Goal: Task Accomplishment & Management: Complete application form

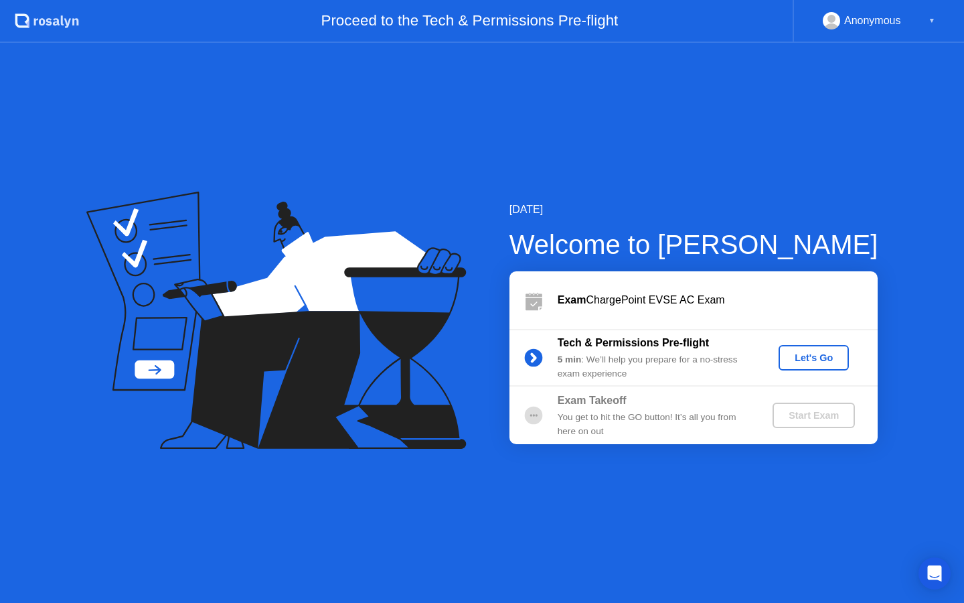
click at [817, 367] on button "Let's Go" at bounding box center [814, 357] width 70 height 25
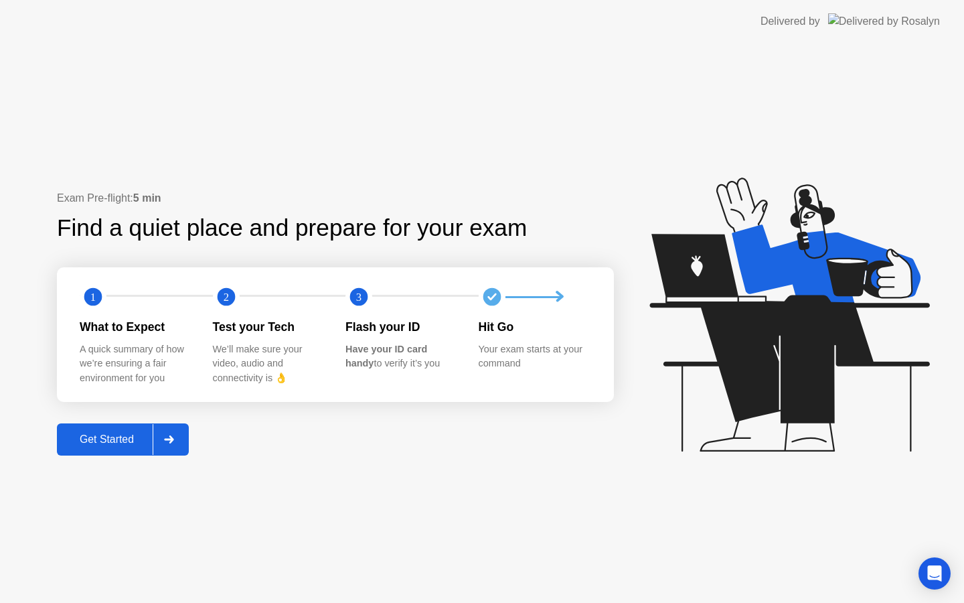
click at [100, 444] on div "Get Started" at bounding box center [107, 439] width 92 height 12
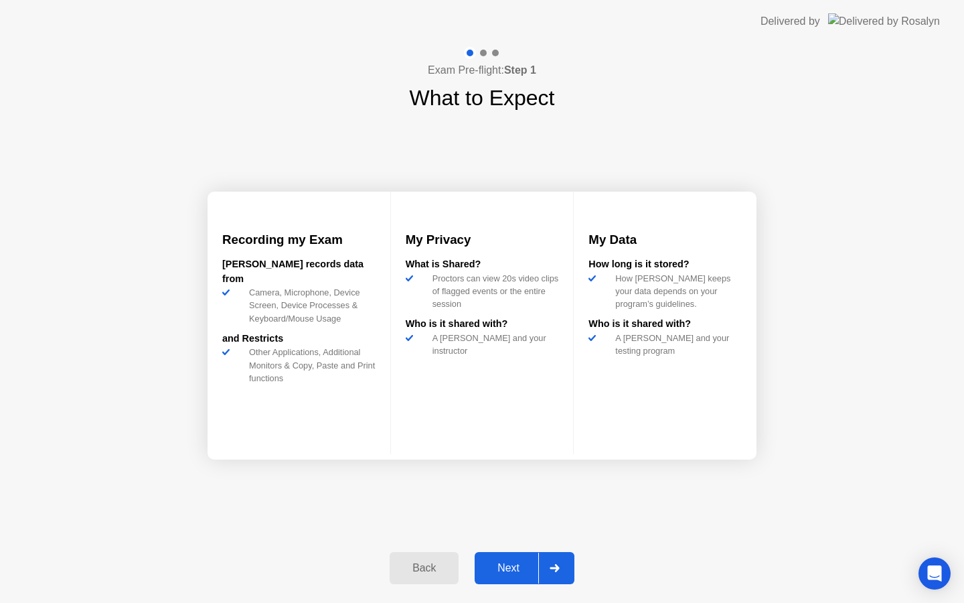
click at [530, 569] on div "Next" at bounding box center [509, 568] width 60 height 12
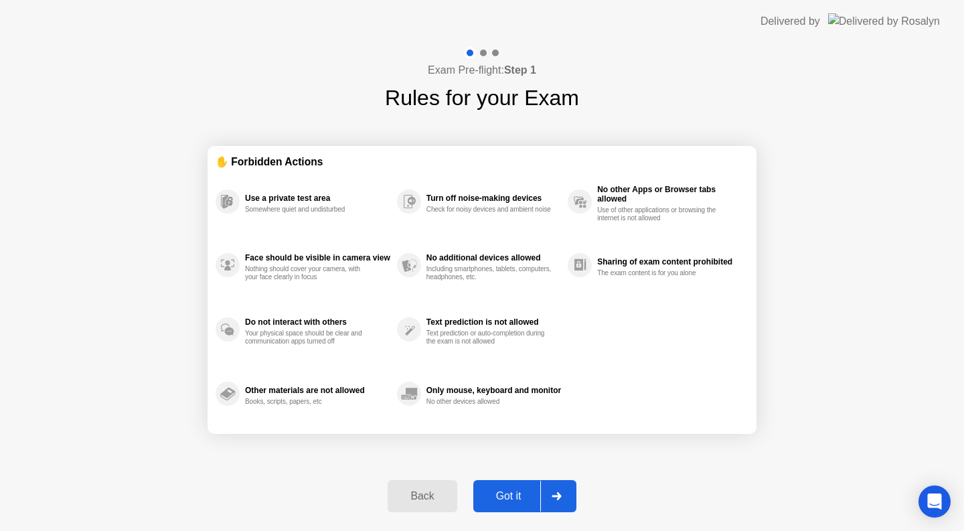
click at [523, 490] on div "Got it" at bounding box center [508, 496] width 63 height 12
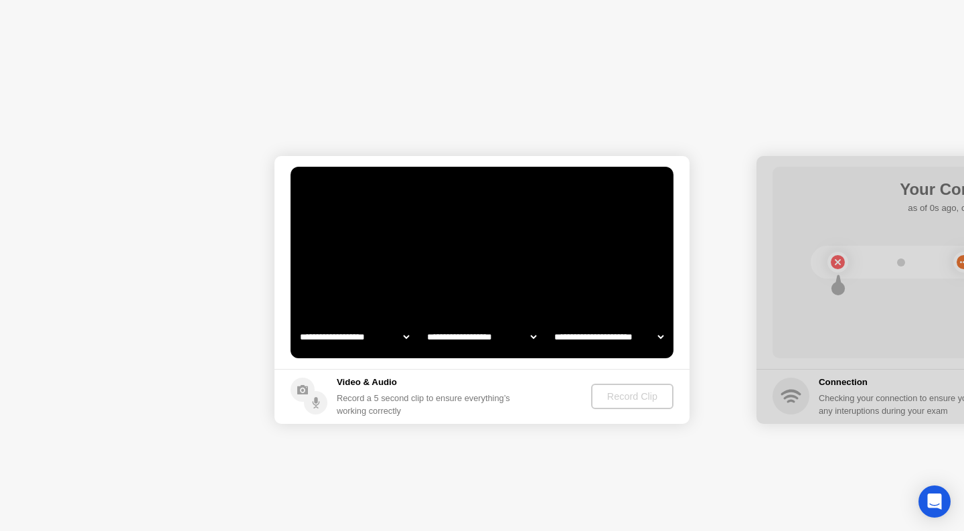
select select "**********"
select select "*******"
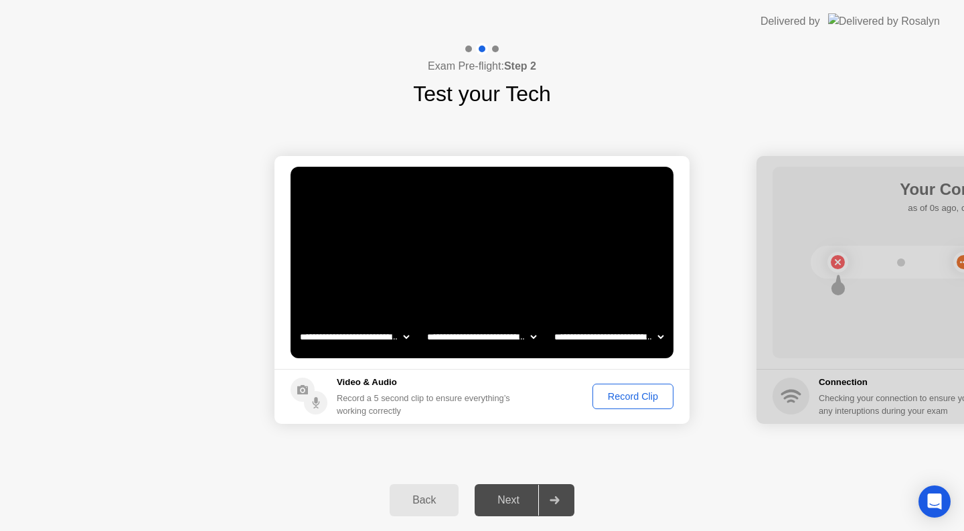
click at [638, 394] on div "Record Clip" at bounding box center [633, 396] width 72 height 11
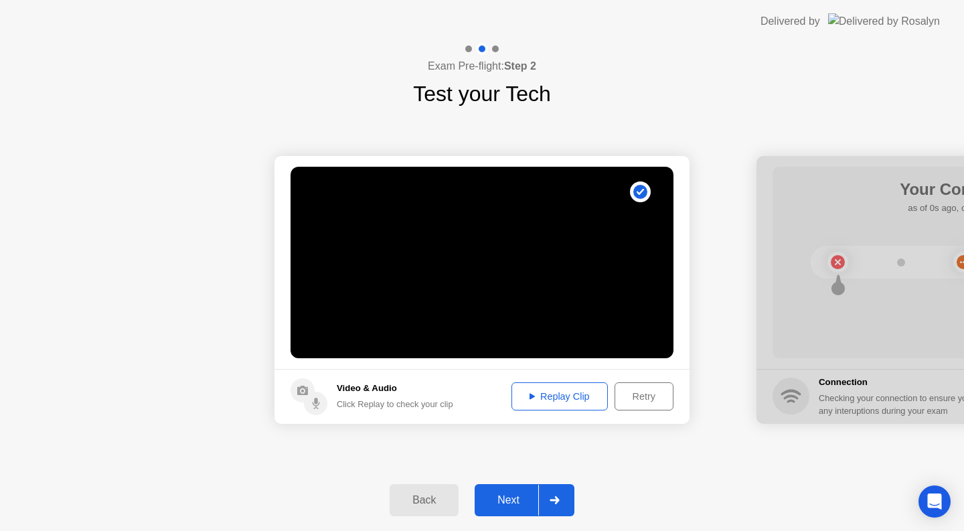
click at [577, 391] on div "Replay Clip" at bounding box center [559, 396] width 87 height 11
click at [558, 490] on div at bounding box center [554, 500] width 32 height 31
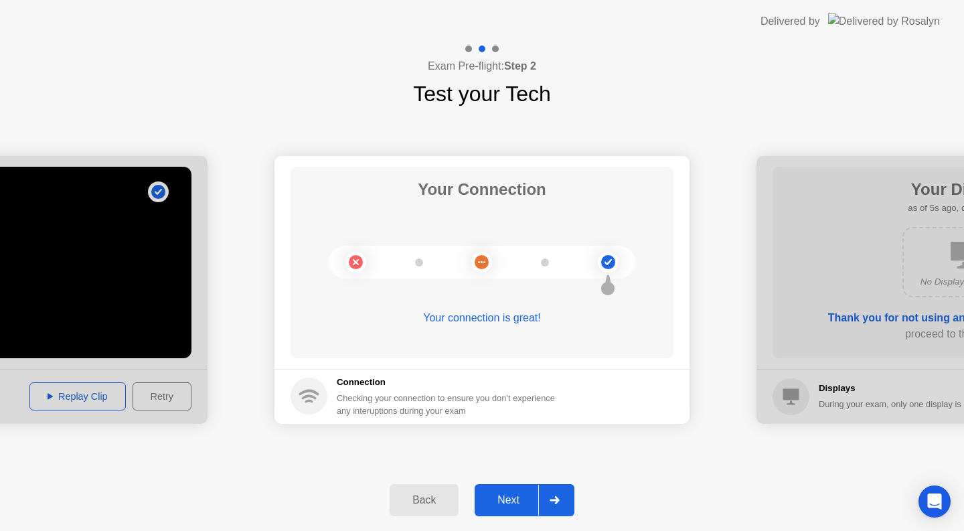
click at [560, 498] on icon at bounding box center [555, 500] width 10 height 8
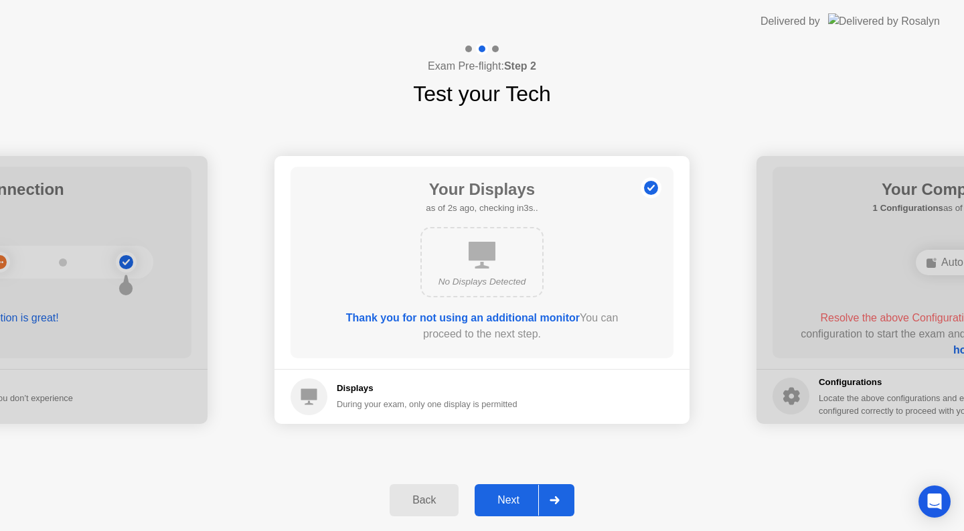
click at [556, 494] on div at bounding box center [554, 500] width 32 height 31
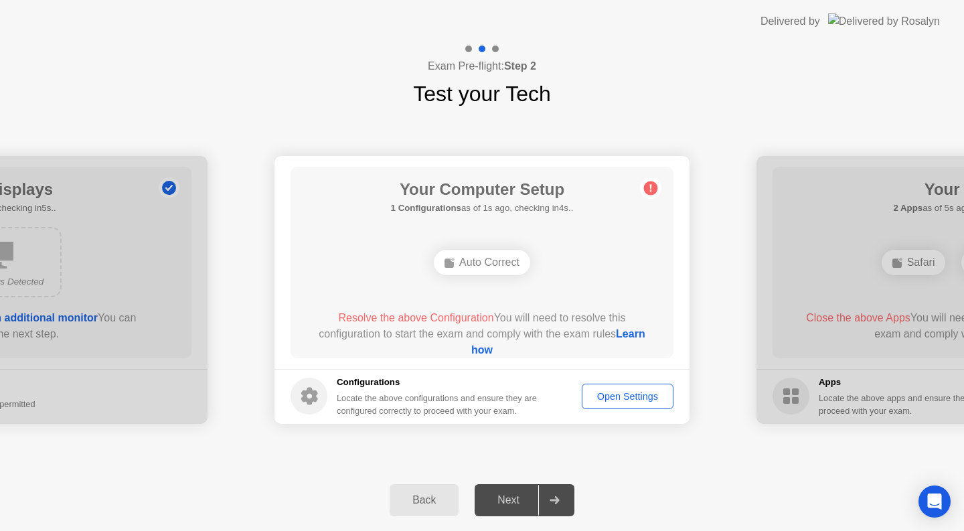
click at [646, 184] on circle at bounding box center [651, 188] width 14 height 14
click at [651, 185] on icon at bounding box center [651, 187] width 2 height 7
click at [522, 196] on h1 "Your Computer Setup" at bounding box center [482, 189] width 183 height 24
click at [496, 263] on div "Auto Correct" at bounding box center [482, 262] width 96 height 25
click at [483, 281] on div "Your Computer Setup 1 Configurations as of 3s ago, checking in2s.. Auto Correct…" at bounding box center [482, 263] width 383 height 192
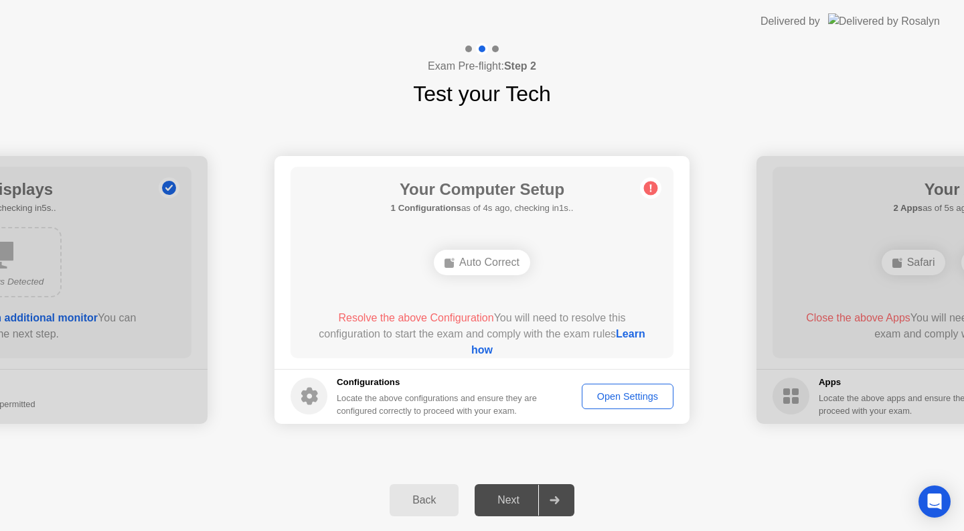
click at [473, 353] on link "Learn how" at bounding box center [558, 341] width 174 height 27
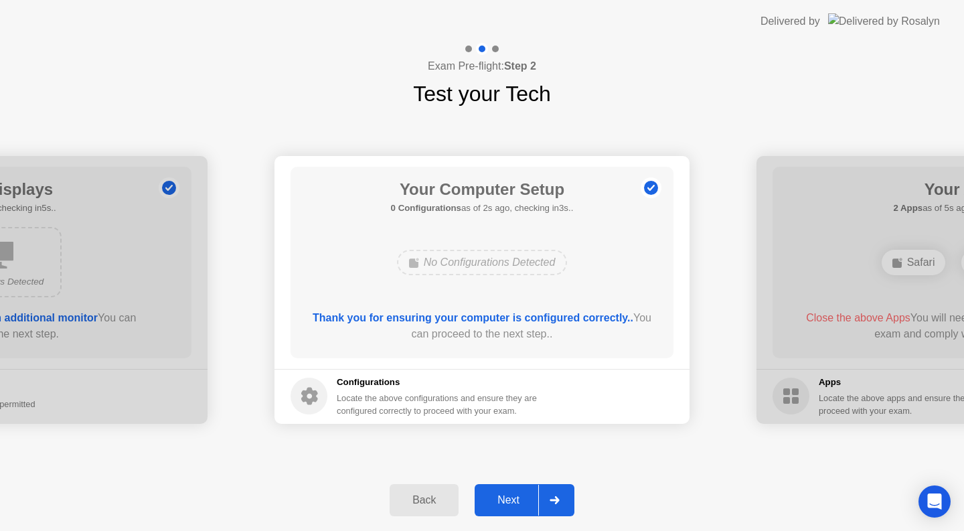
click at [550, 496] on icon at bounding box center [555, 500] width 10 height 8
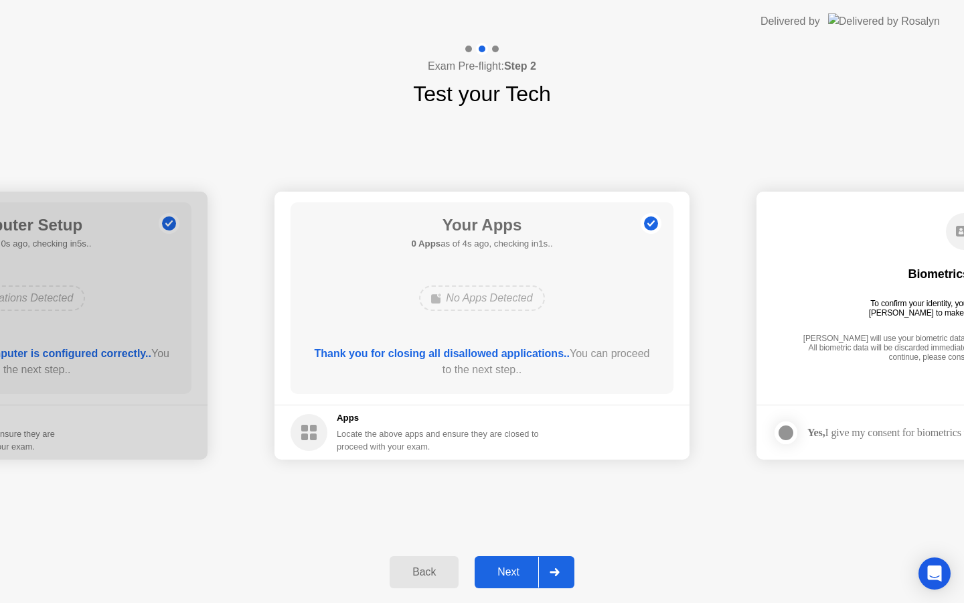
click at [567, 569] on div at bounding box center [554, 571] width 32 height 31
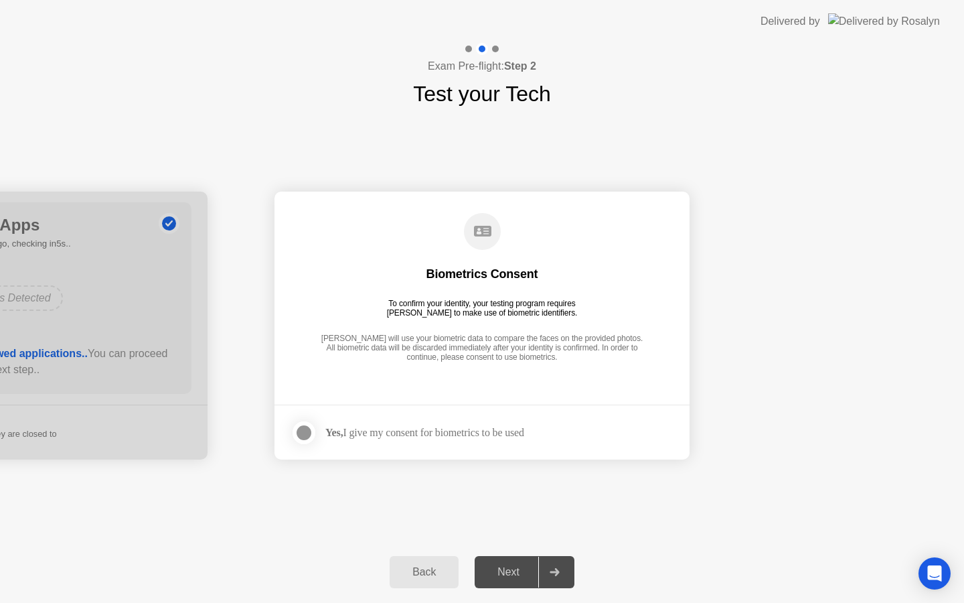
click at [370, 427] on div "Yes, I give my consent for biometrics to be used" at bounding box center [424, 432] width 199 height 13
click at [311, 436] on div at bounding box center [304, 433] width 16 height 16
click at [568, 560] on div at bounding box center [554, 571] width 32 height 31
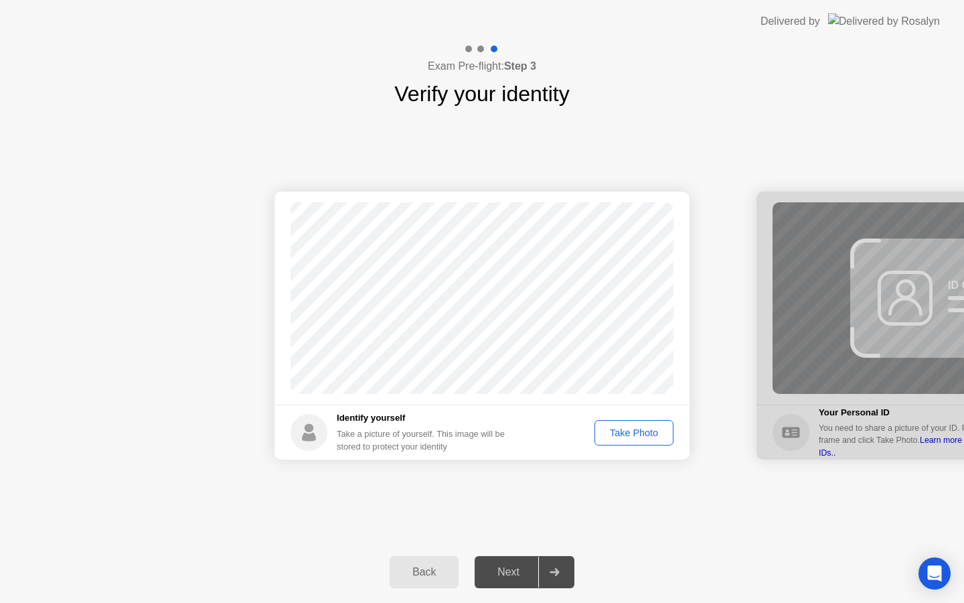
click at [653, 435] on div "Take Photo" at bounding box center [634, 432] width 70 height 11
click at [556, 563] on div at bounding box center [554, 571] width 32 height 31
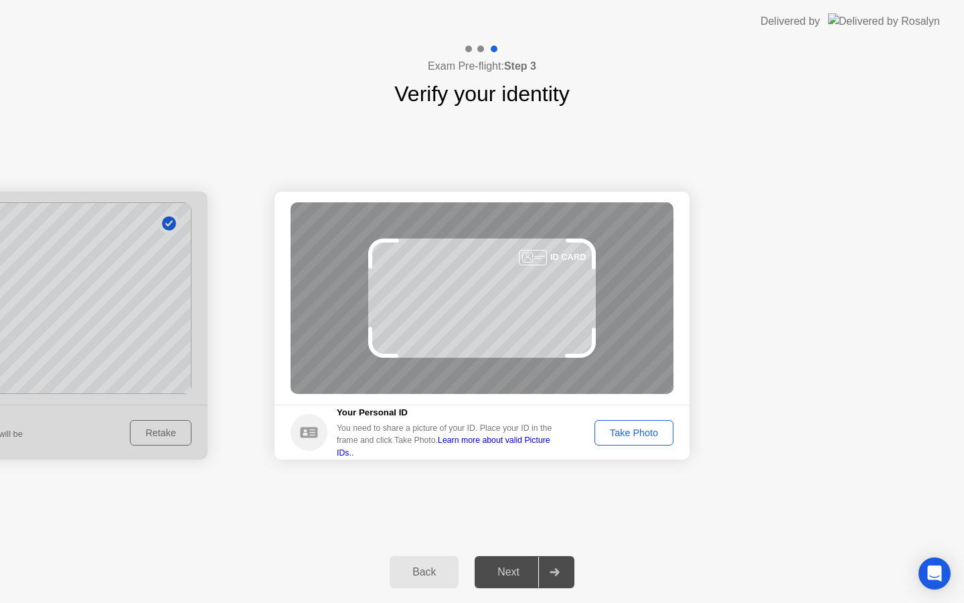
click at [620, 433] on div "Take Photo" at bounding box center [634, 432] width 70 height 11
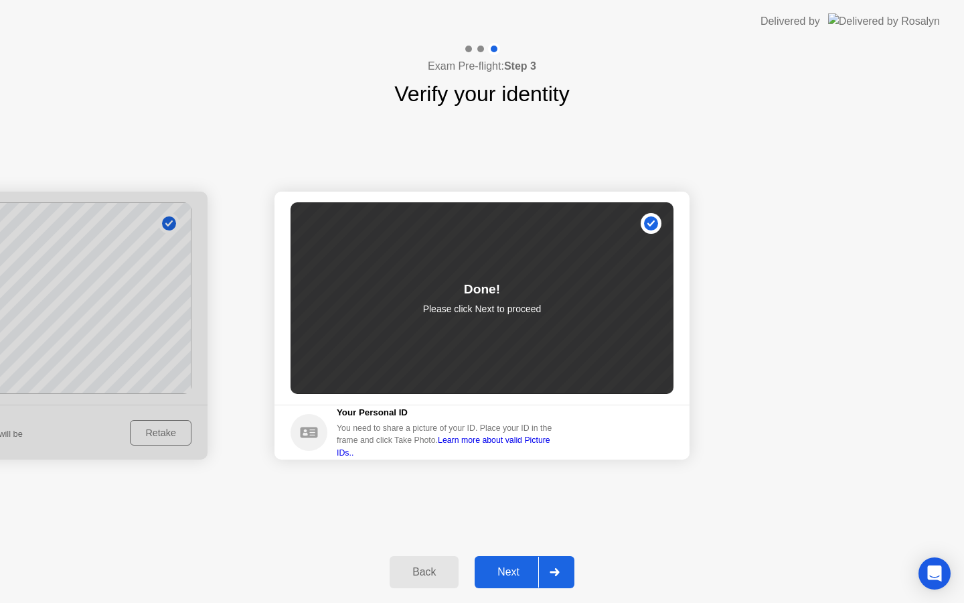
click at [569, 565] on div at bounding box center [554, 571] width 32 height 31
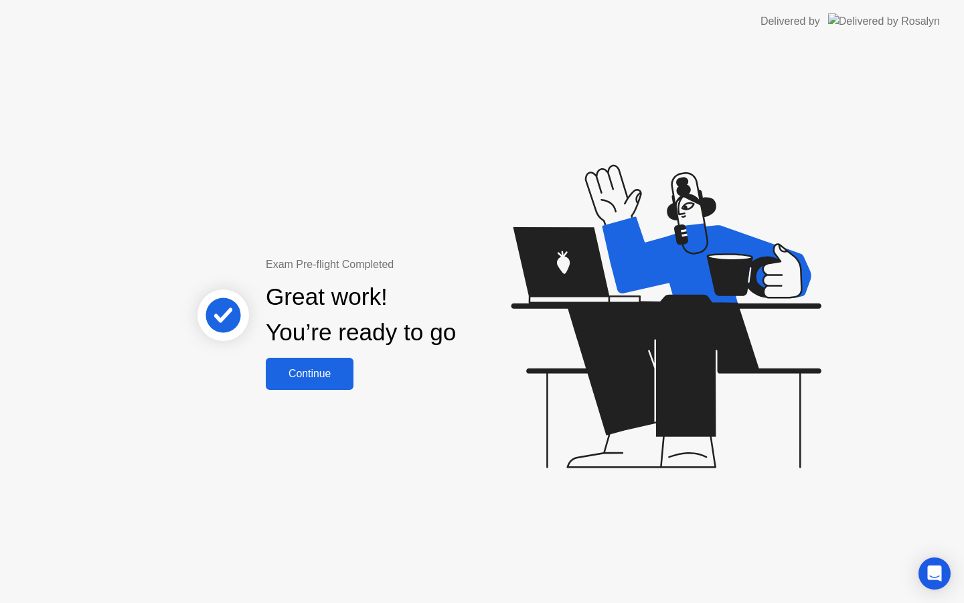
click at [323, 376] on div "Continue" at bounding box center [310, 374] width 80 height 12
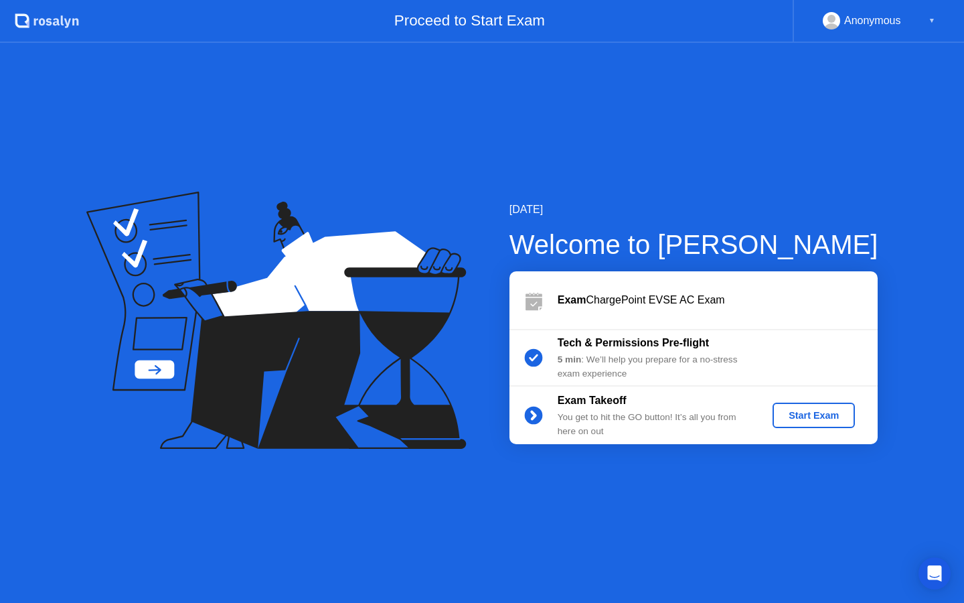
click at [804, 414] on div "Start Exam" at bounding box center [814, 415] width 72 height 11
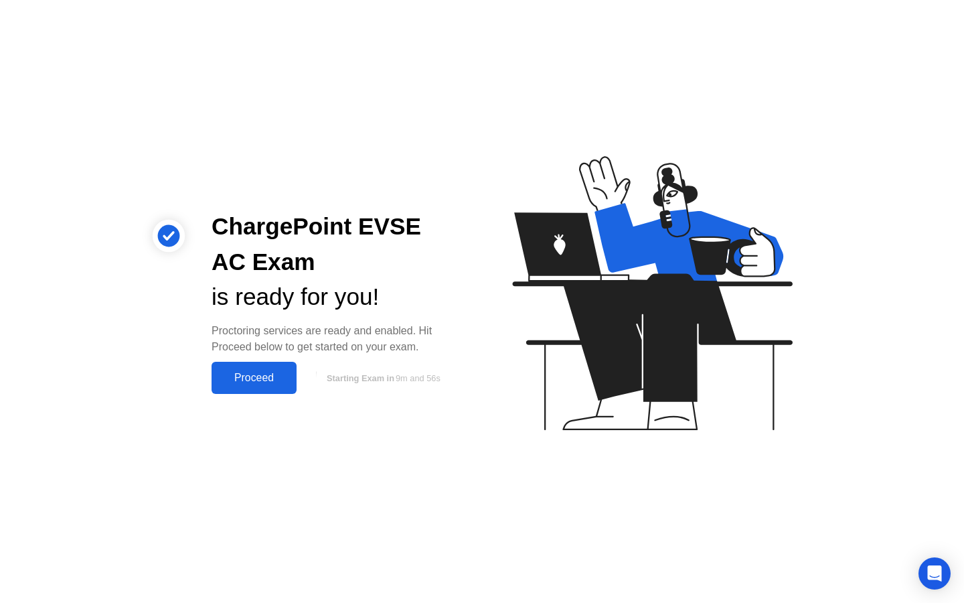
click at [265, 375] on div "Proceed" at bounding box center [254, 378] width 77 height 12
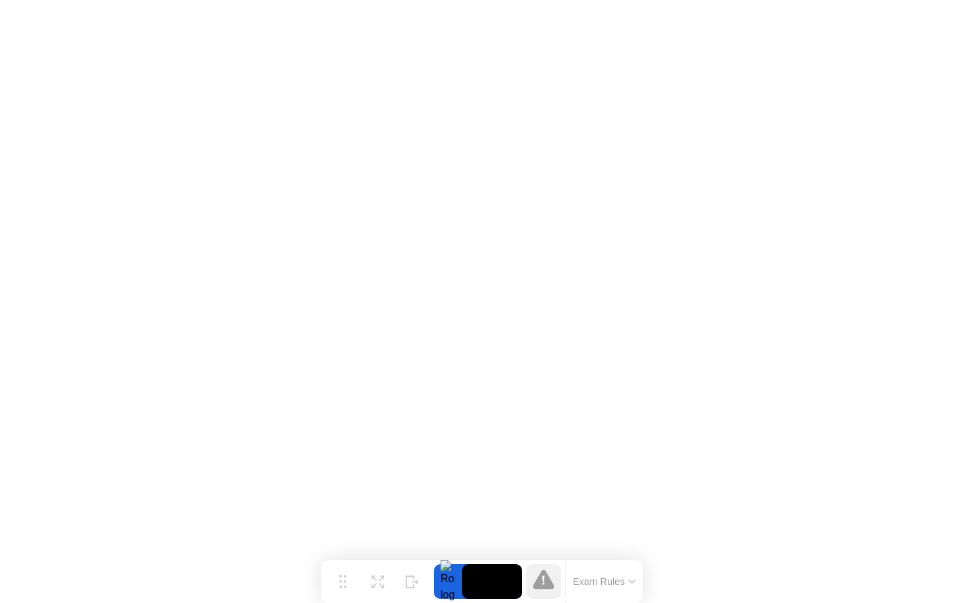
click at [620, 579] on button "Exam Rules" at bounding box center [604, 581] width 71 height 12
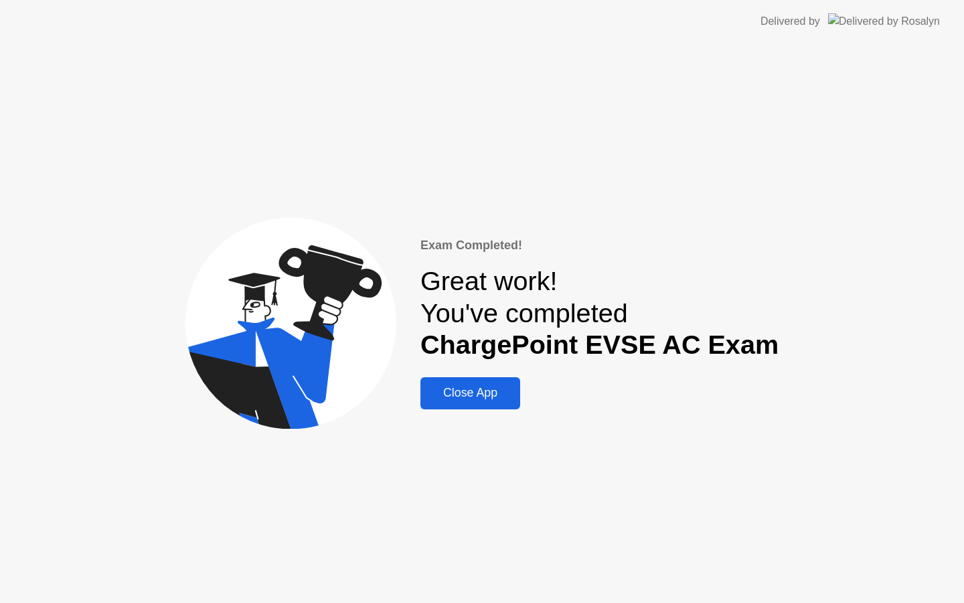
click at [510, 400] on div "Close App" at bounding box center [471, 393] width 92 height 14
